Goal: Transaction & Acquisition: Subscribe to service/newsletter

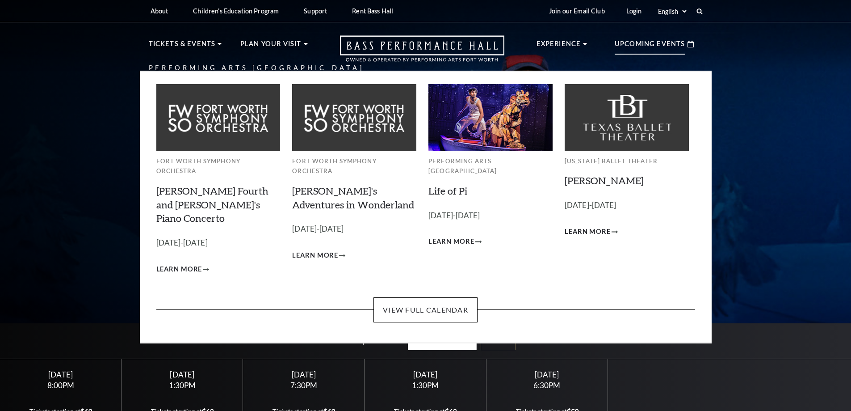
click at [642, 45] on p "Upcoming Events" at bounding box center [650, 46] width 71 height 16
click at [468, 139] on img at bounding box center [490, 117] width 124 height 67
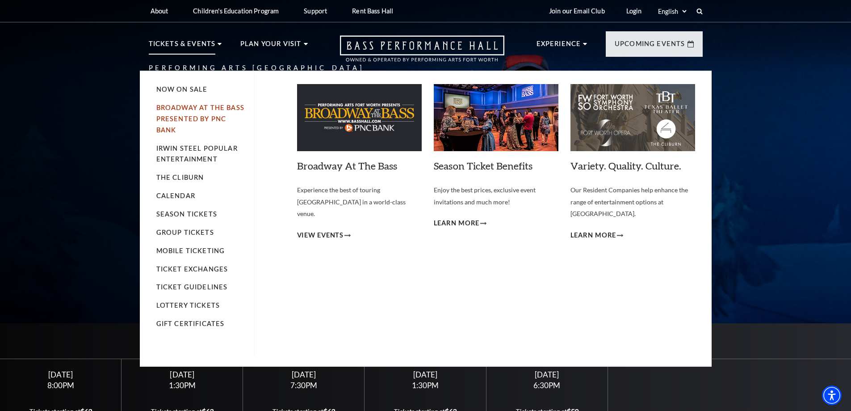
click at [180, 108] on link "Broadway At The Bass presented by PNC Bank" at bounding box center [200, 119] width 88 height 30
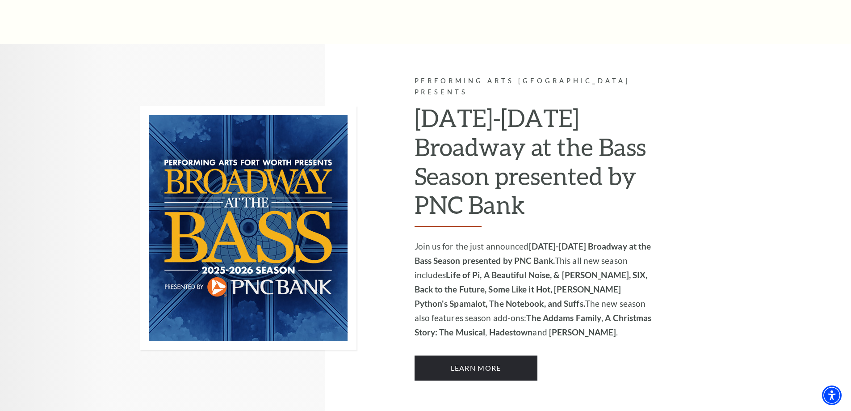
scroll to position [626, 0]
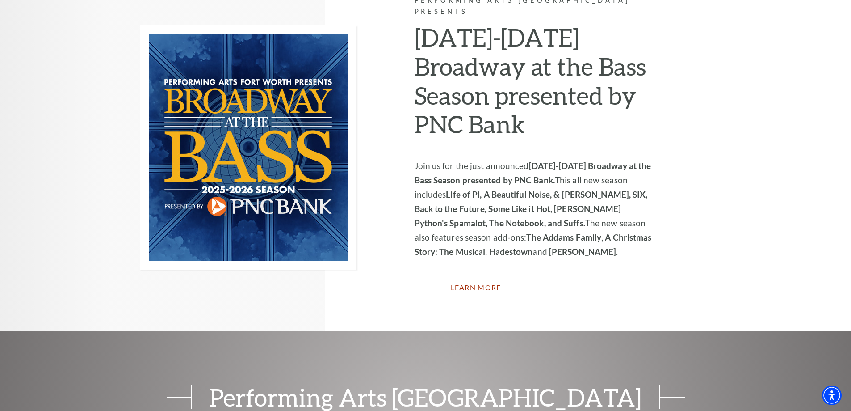
click at [447, 281] on link "Learn More" at bounding box center [476, 287] width 123 height 25
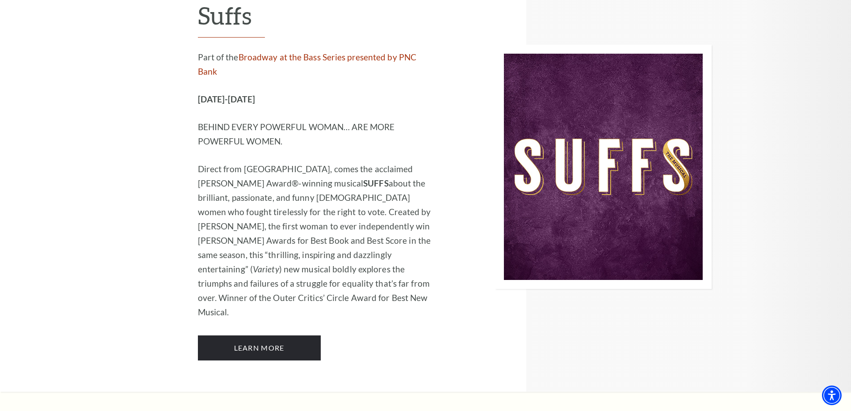
scroll to position [6657, 0]
